Goal: Task Accomplishment & Management: Complete application form

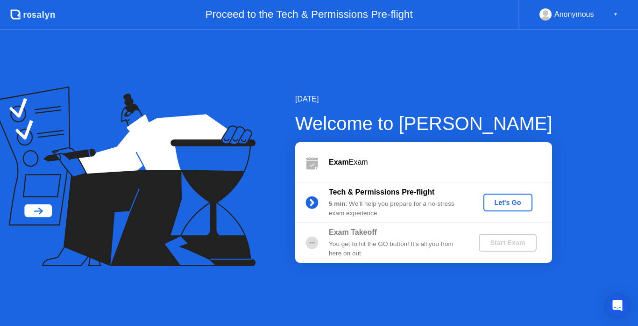
click at [507, 210] on button "Let's Go" at bounding box center [507, 202] width 49 height 18
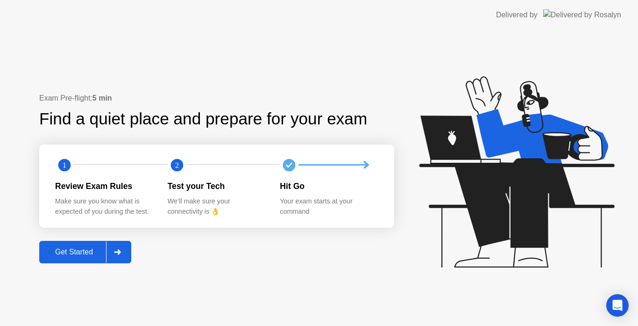
click at [79, 258] on button "Get Started" at bounding box center [85, 252] width 92 height 22
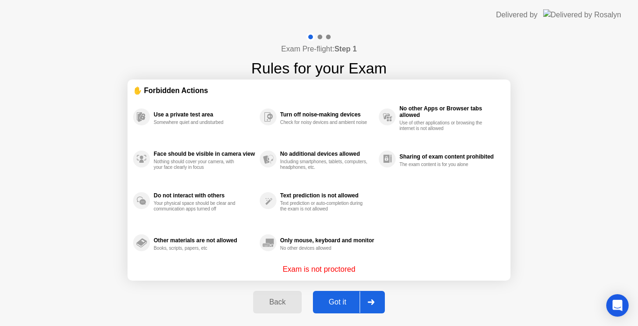
click at [328, 302] on div "Got it" at bounding box center [338, 302] width 44 height 8
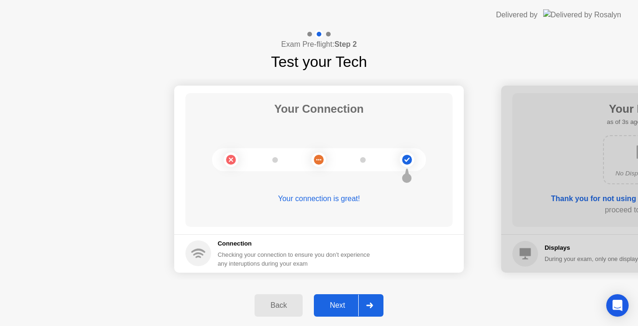
click at [328, 302] on div "Next" at bounding box center [338, 305] width 42 height 8
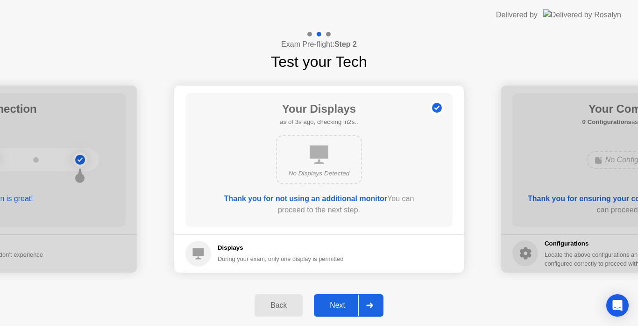
click at [328, 302] on div "Next" at bounding box center [338, 305] width 42 height 8
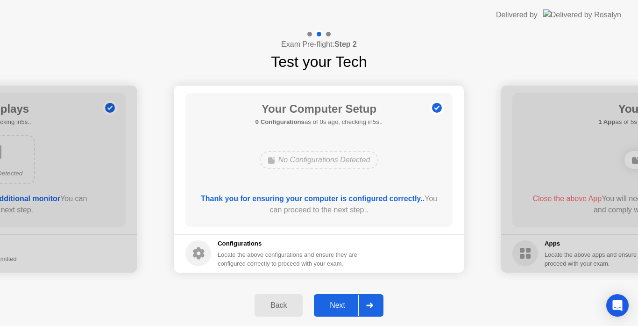
click at [328, 302] on div "Next" at bounding box center [338, 305] width 42 height 8
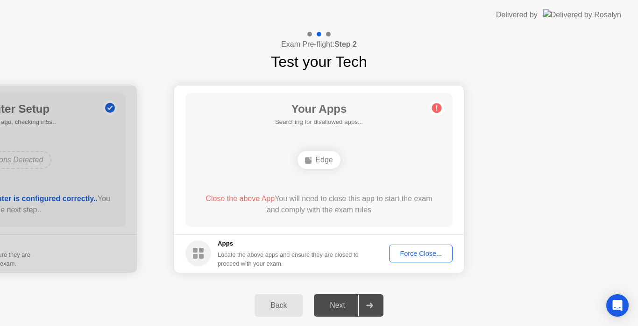
click at [402, 254] on div "Force Close..." at bounding box center [420, 252] width 57 height 7
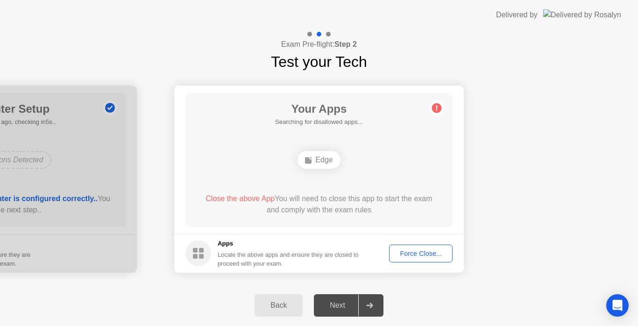
click at [404, 254] on div "Force Close..." at bounding box center [420, 252] width 57 height 7
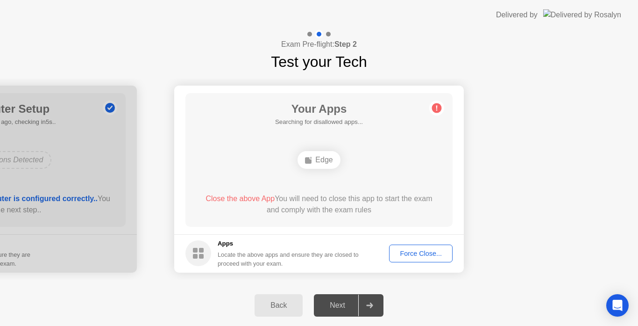
click at [421, 253] on div "Force Close..." at bounding box center [420, 252] width 57 height 7
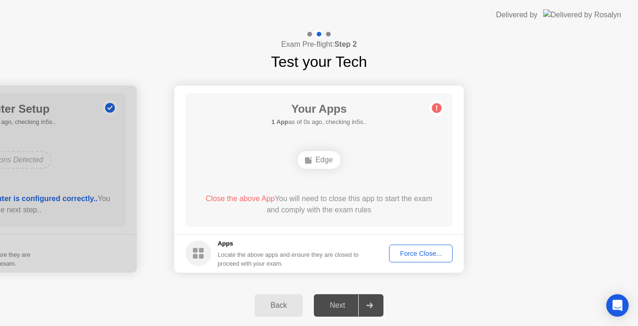
click at [411, 251] on div "Force Close..." at bounding box center [420, 252] width 57 height 7
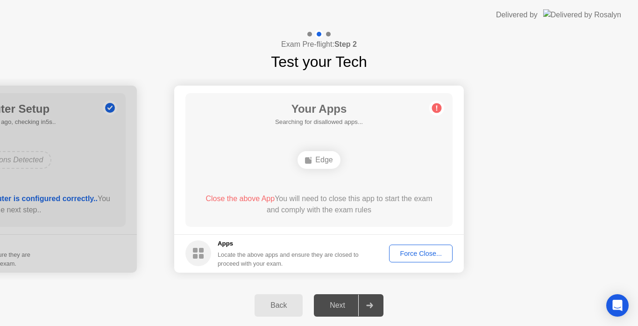
click at [416, 251] on div "Force Close..." at bounding box center [420, 252] width 57 height 7
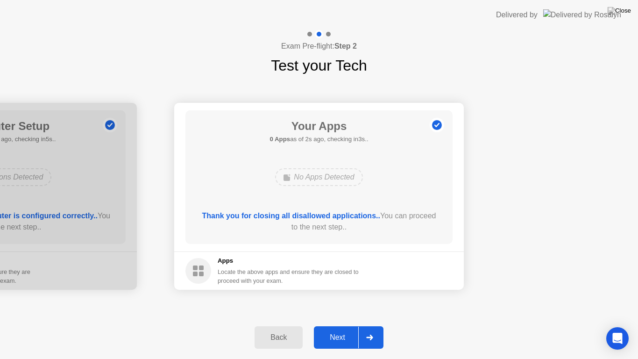
click at [332, 325] on div "Next" at bounding box center [338, 337] width 42 height 8
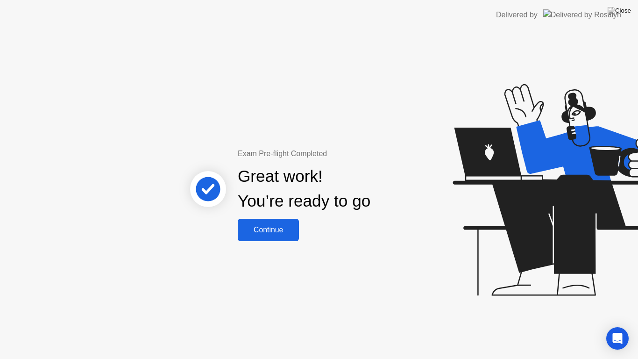
click at [264, 232] on div "Continue" at bounding box center [269, 230] width 56 height 8
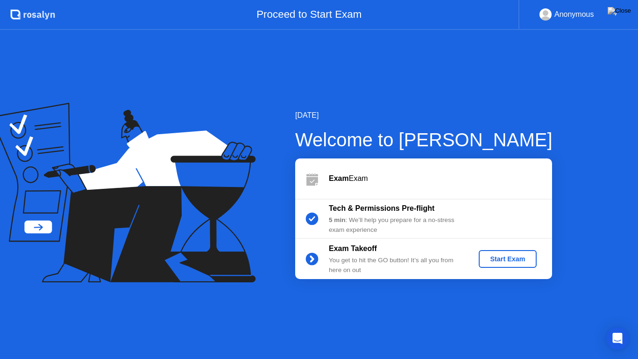
click at [510, 259] on div "Start Exam" at bounding box center [507, 258] width 50 height 7
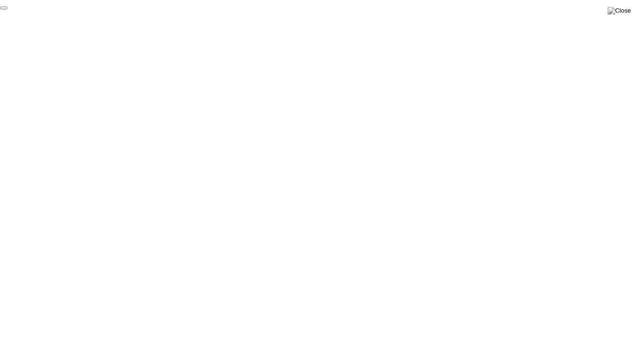
click div "End Proctoring Session"
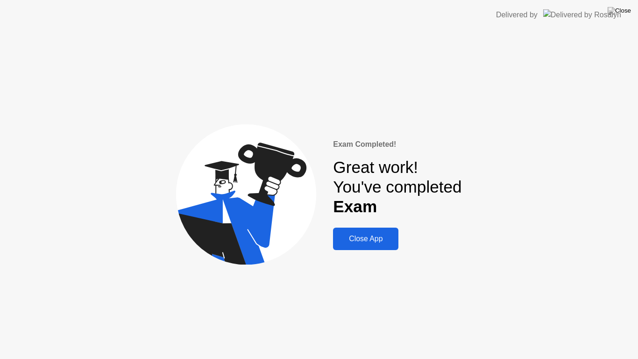
click at [368, 237] on div "Close App" at bounding box center [366, 238] width 60 height 8
